Goal: Information Seeking & Learning: Check status

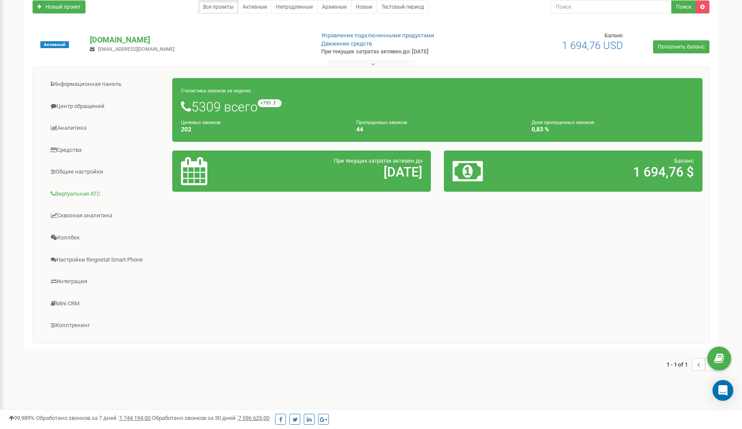
scroll to position [73, 0]
click at [76, 169] on link "Общие настройки" at bounding box center [105, 171] width 133 height 21
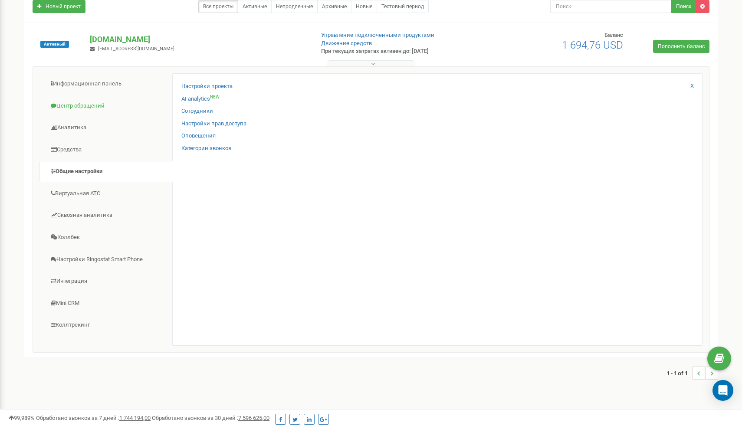
click at [80, 105] on link "Центр обращений" at bounding box center [105, 105] width 133 height 21
click at [209, 86] on link "Журнал звонков" at bounding box center [203, 86] width 44 height 8
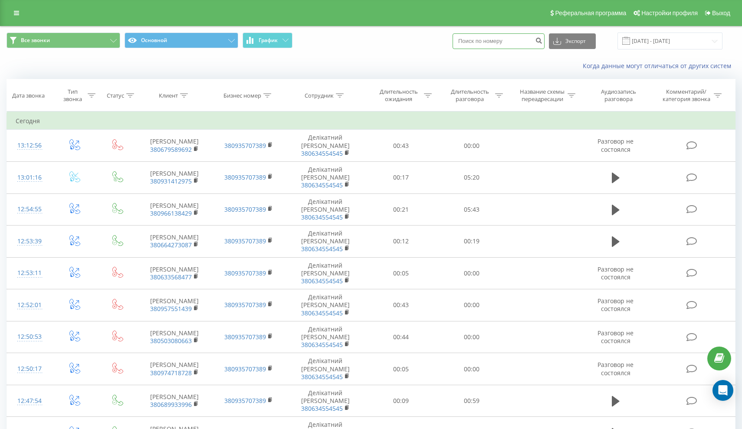
click at [501, 47] on input at bounding box center [498, 41] width 92 height 16
paste input "[PHONE_NUMBER]"
click at [494, 49] on input "[PHONE_NUMBER]" at bounding box center [498, 41] width 92 height 16
click at [500, 49] on input "[PHONE_NUMBER]" at bounding box center [498, 41] width 92 height 16
click at [510, 49] on input "[PHONE_NUMBER]" at bounding box center [498, 41] width 92 height 16
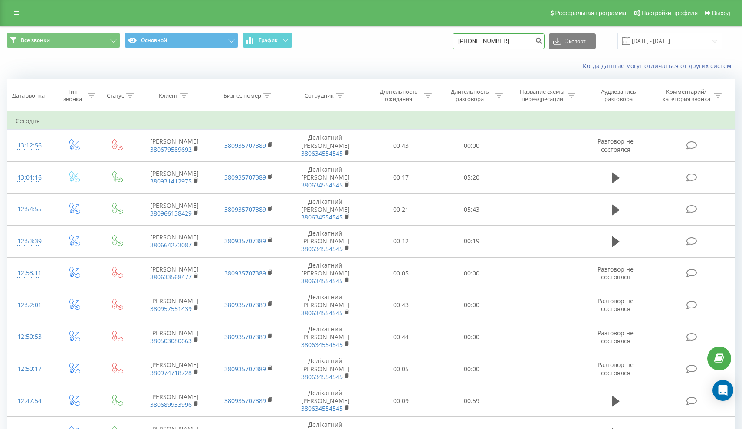
drag, startPoint x: 489, startPoint y: 49, endPoint x: 474, endPoint y: 49, distance: 15.6
click at [474, 49] on input "[PHONE_NUMBER]" at bounding box center [498, 41] width 92 height 16
type input "[PHONE_NUMBER]"
click at [542, 42] on icon "submit" at bounding box center [538, 39] width 7 height 5
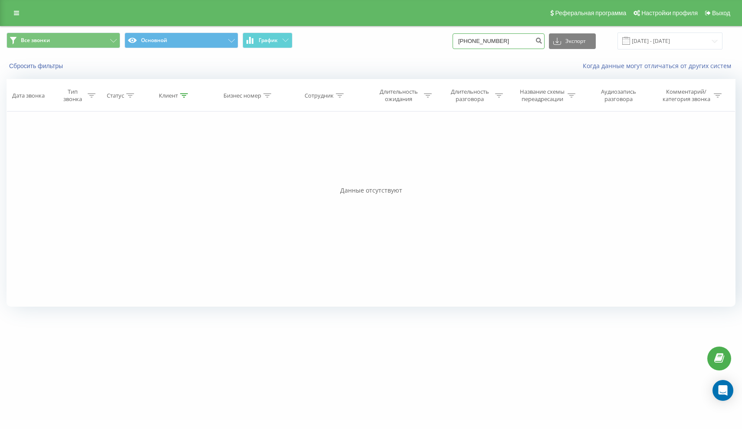
click at [485, 47] on input "[PHONE_NUMBER]" at bounding box center [498, 41] width 92 height 16
